Goal: Task Accomplishment & Management: Manage account settings

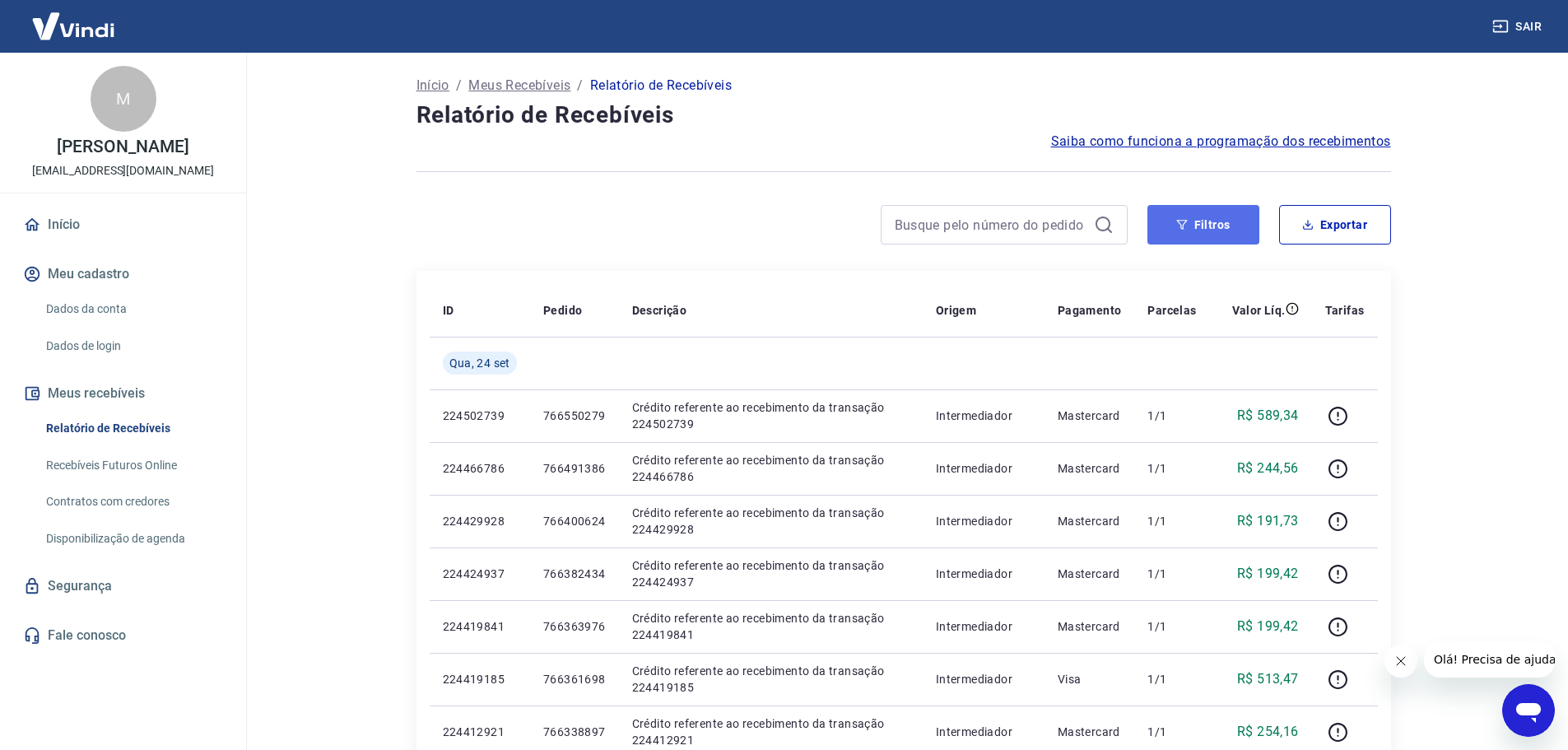
drag, startPoint x: 1197, startPoint y: 219, endPoint x: 1194, endPoint y: 228, distance: 9.5
click at [1197, 219] on button "Filtros" at bounding box center [1203, 224] width 112 height 39
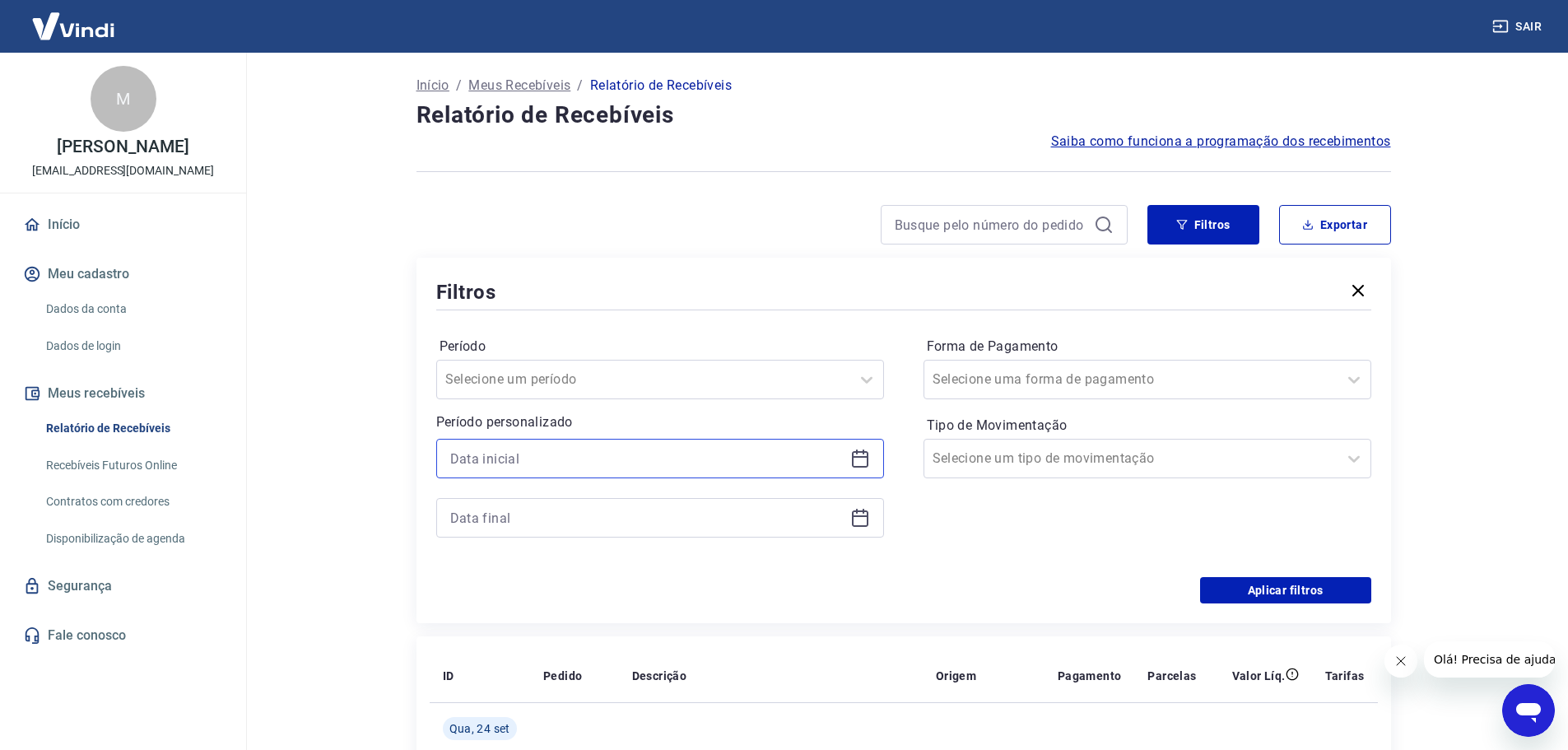
click at [571, 446] on input at bounding box center [647, 458] width 394 height 24
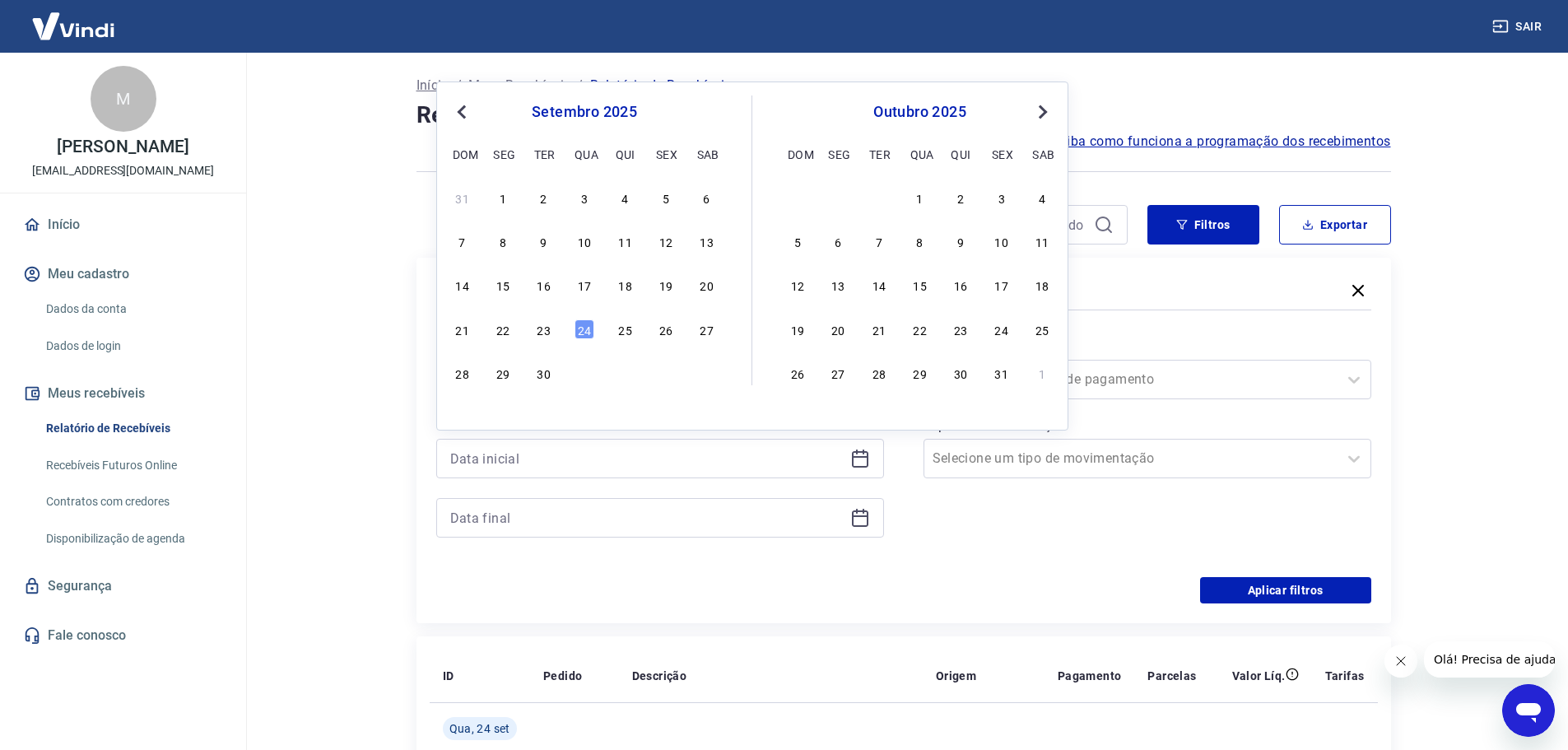
click at [584, 341] on div "31 1 2 3 4 5 6 7 8 9 10 11 12 13 14 15 16 17 18 19 20 21 22 23 24 25 26 27 28 2…" at bounding box center [584, 285] width 268 height 199
click at [582, 328] on div "24" at bounding box center [584, 329] width 20 height 20
type input "[DATE]"
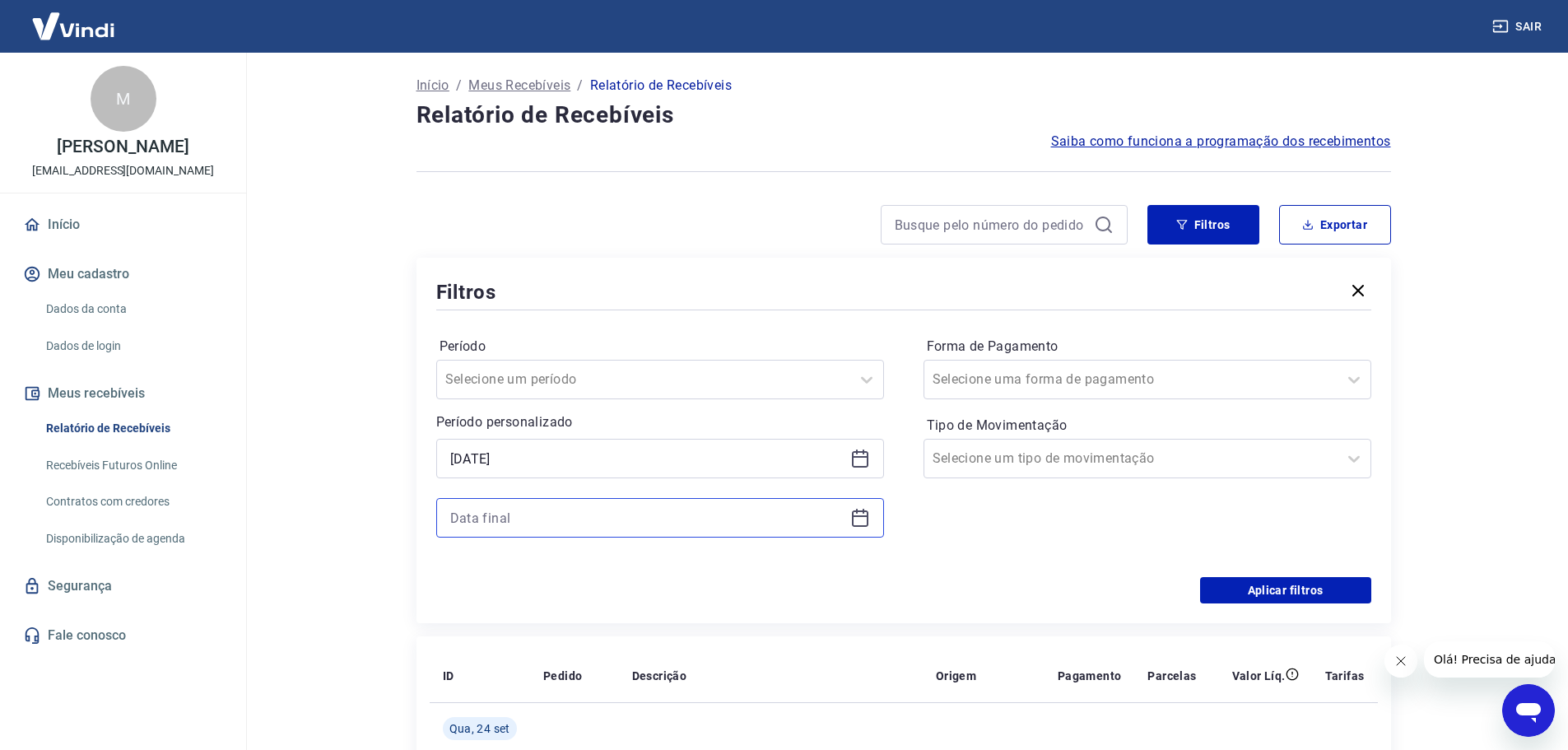
click at [591, 512] on input at bounding box center [647, 517] width 394 height 24
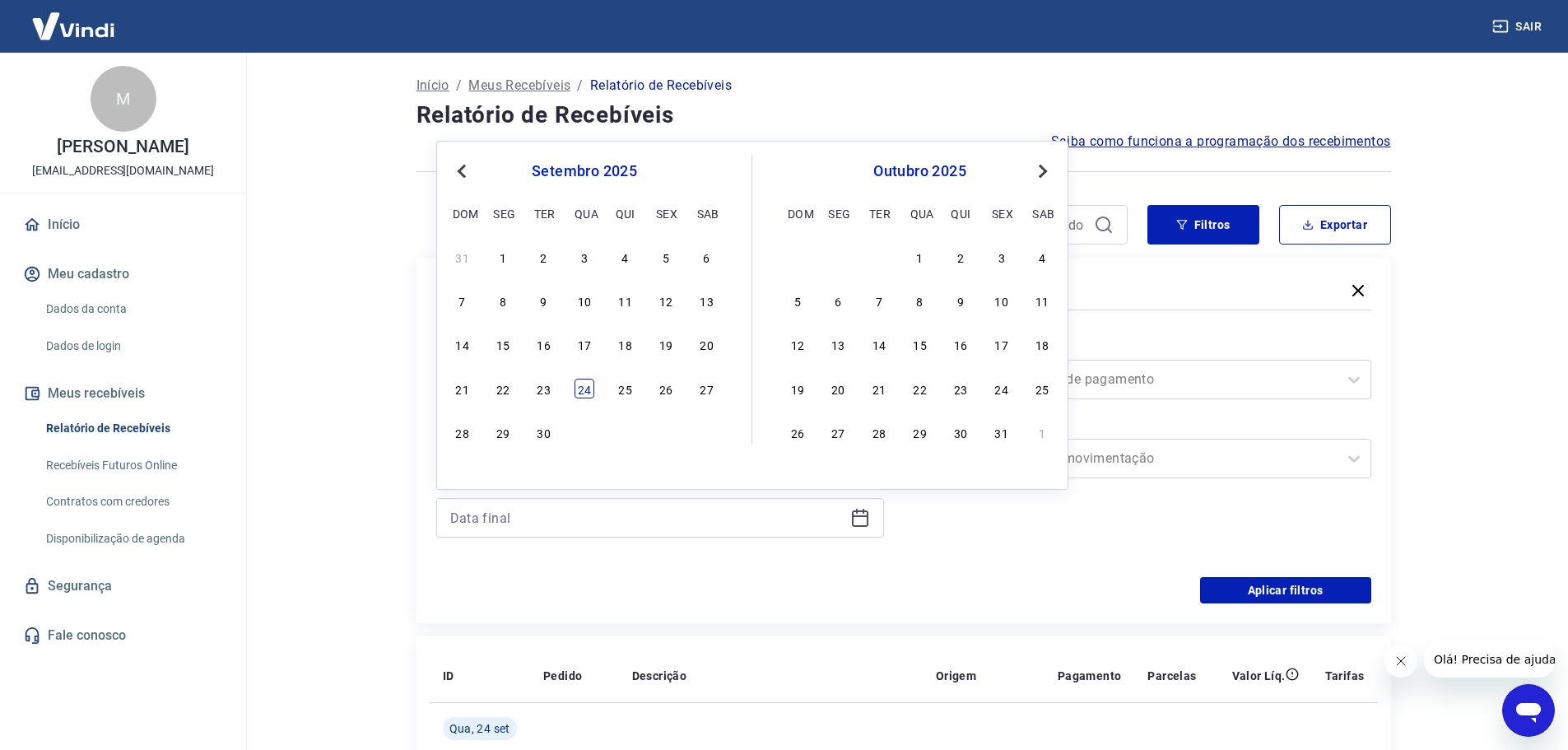
click at [589, 379] on div "24" at bounding box center [584, 389] width 20 height 20
type input "[DATE]"
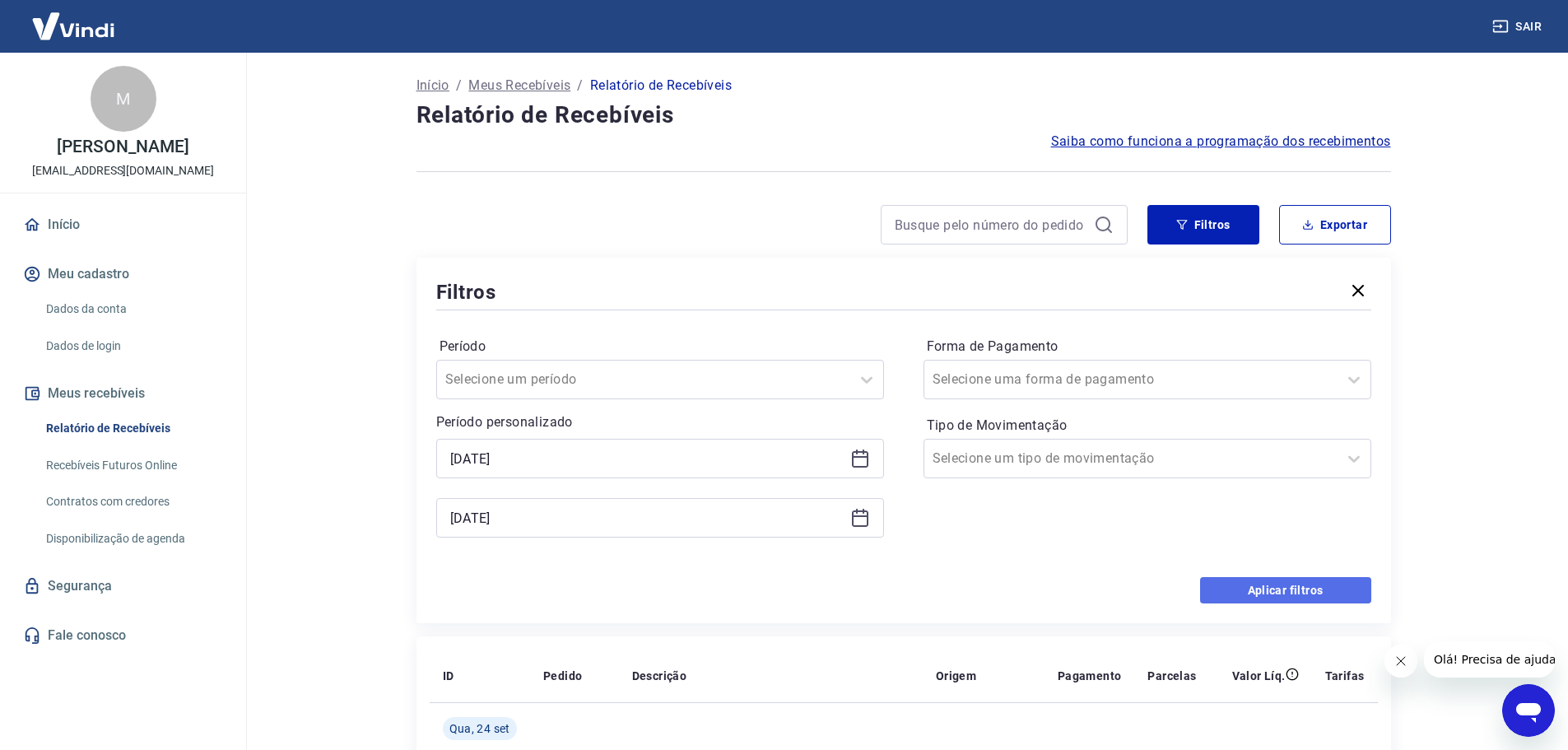
click at [1283, 591] on button "Aplicar filtros" at bounding box center [1285, 591] width 172 height 26
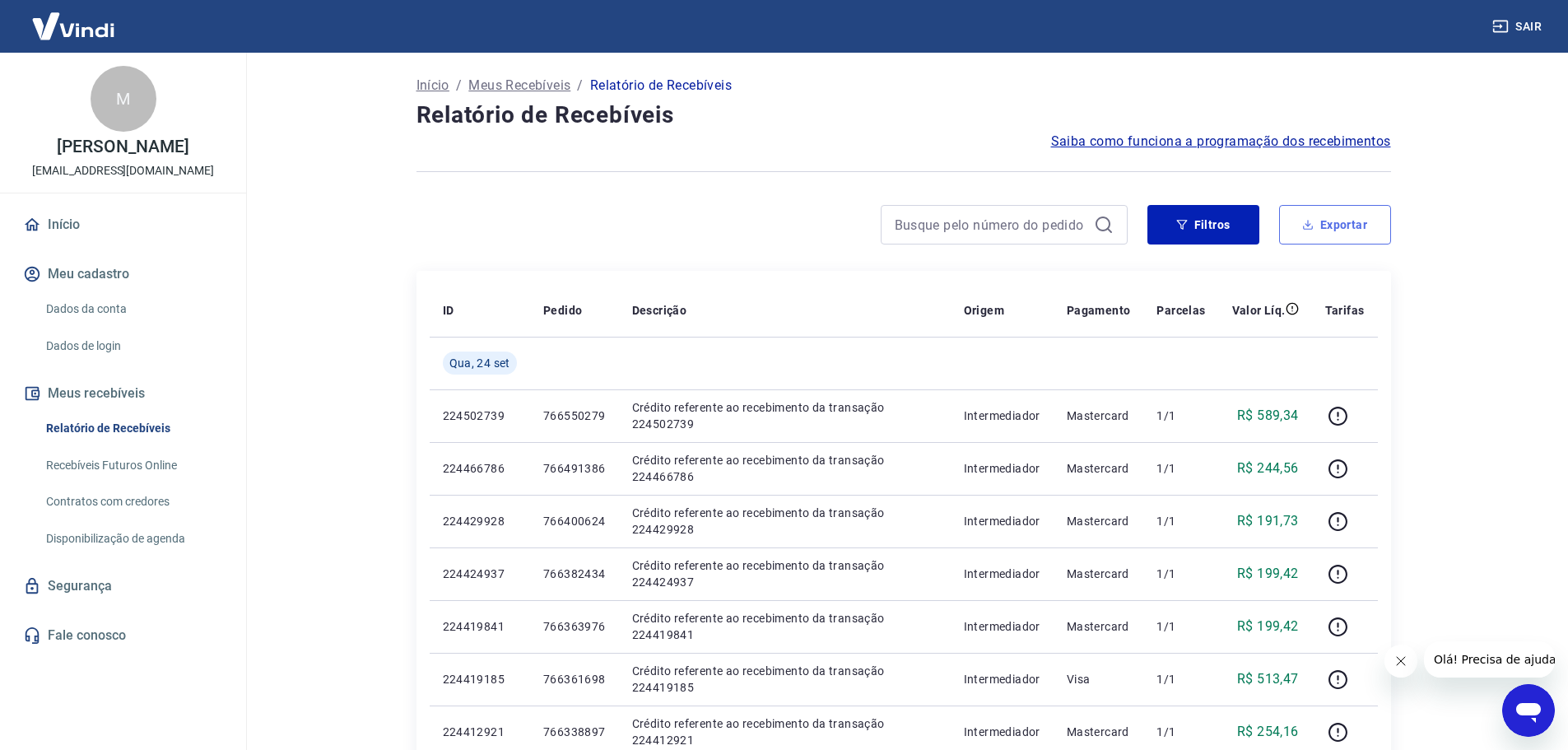
click at [1309, 225] on icon "button" at bounding box center [1307, 225] width 6 height 3
type input "[DATE]"
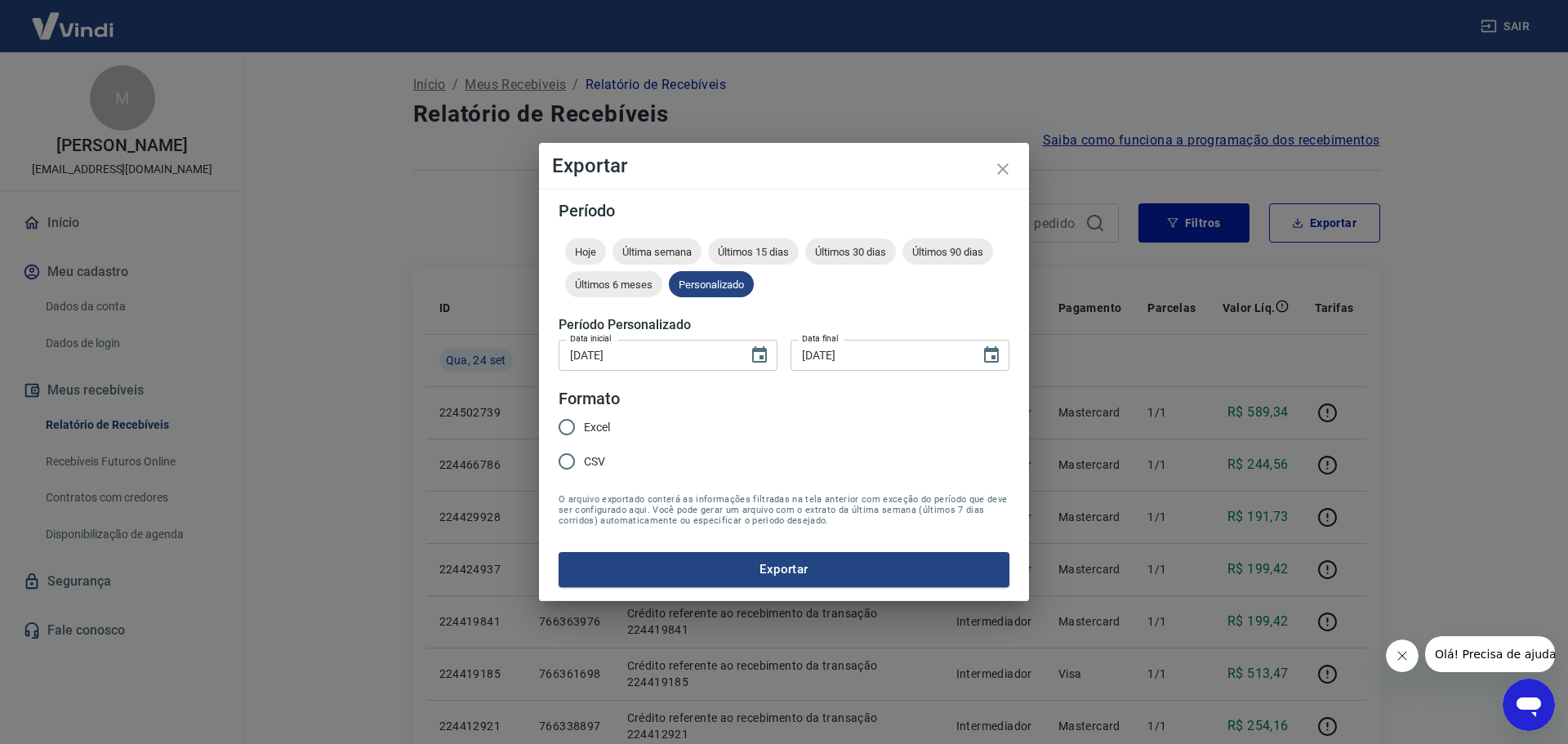
click at [596, 430] on span "Excel" at bounding box center [597, 428] width 26 height 17
click at [584, 430] on input "Excel" at bounding box center [567, 427] width 35 height 35
radio input "true"
click at [783, 565] on button "Exportar" at bounding box center [784, 569] width 451 height 35
